Goal: Task Accomplishment & Management: Manage account settings

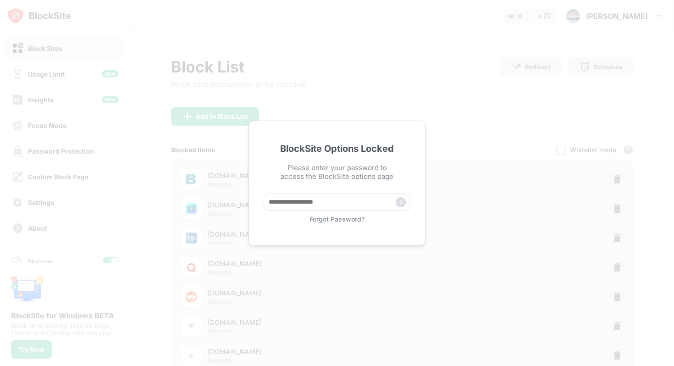
click at [401, 203] on img at bounding box center [400, 202] width 10 height 10
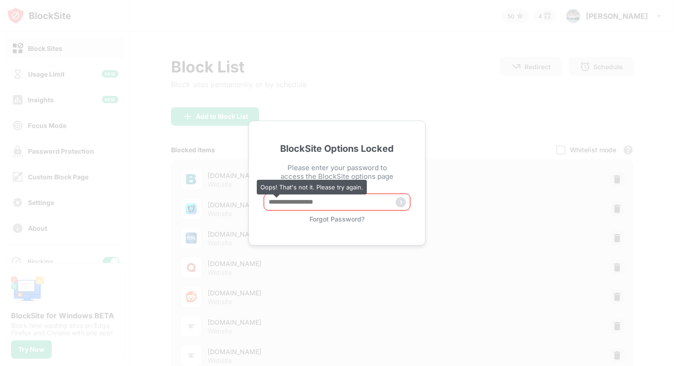
click at [470, 110] on div "BlockSite Options Locked Please enter your password to access the BlockSite opt…" at bounding box center [337, 183] width 674 height 366
